Goal: Information Seeking & Learning: Find specific fact

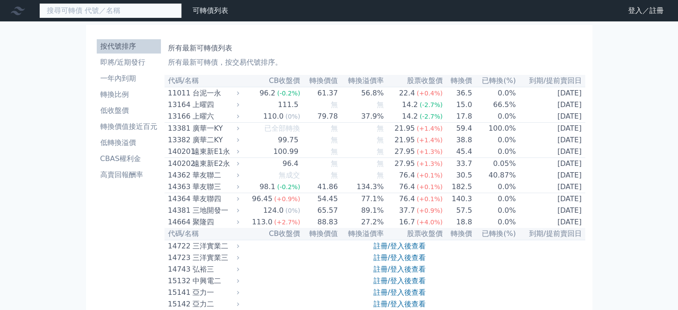
click at [106, 12] on input at bounding box center [110, 10] width 143 height 15
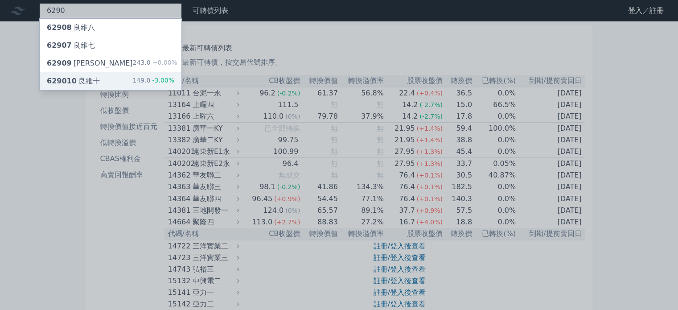
type input "6290"
click at [94, 76] on div "629010 良維十" at bounding box center [73, 81] width 53 height 11
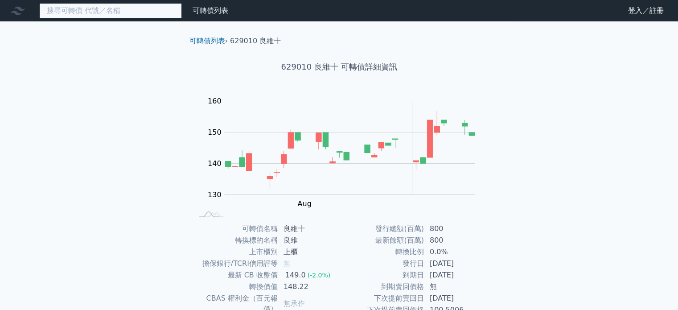
click at [64, 7] on input at bounding box center [110, 10] width 143 height 15
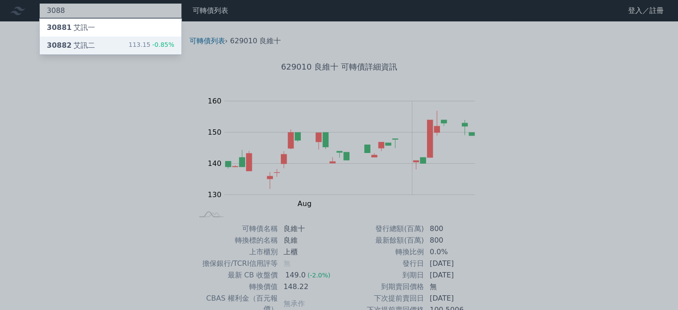
type input "3088"
click at [66, 41] on span "30882" at bounding box center [59, 45] width 25 height 8
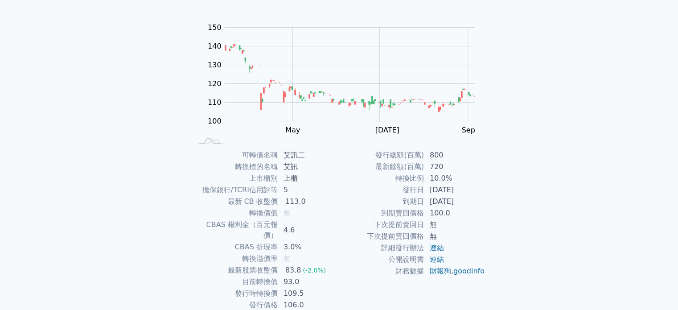
scroll to position [89, 0]
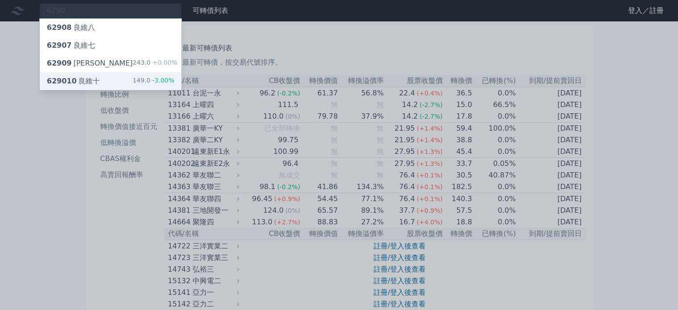
click at [74, 79] on div "629010 良維十" at bounding box center [73, 81] width 53 height 11
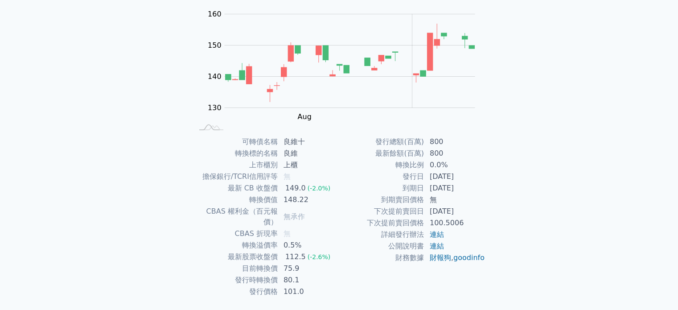
scroll to position [89, 0]
